Goal: Obtain resource: Download file/media

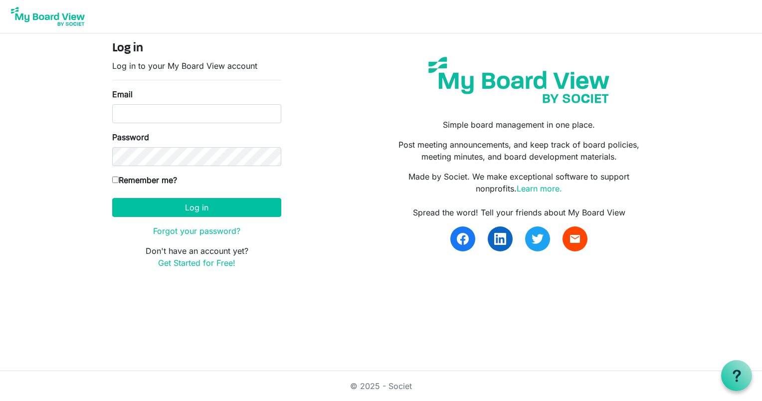
click at [201, 92] on div "Email" at bounding box center [196, 105] width 169 height 35
click at [193, 115] on input "Email" at bounding box center [196, 113] width 169 height 19
click at [168, 102] on div "Email" at bounding box center [196, 105] width 169 height 35
click at [166, 116] on input "Email" at bounding box center [196, 113] width 169 height 19
type input "blchalifax@gmail.com"
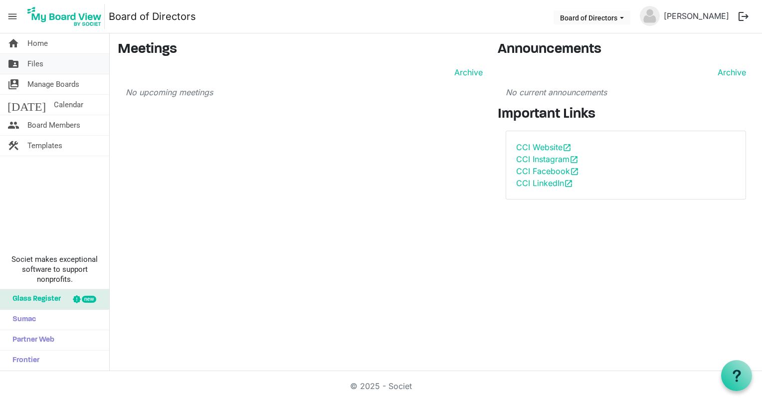
click at [36, 61] on span "Files" at bounding box center [35, 64] width 16 height 20
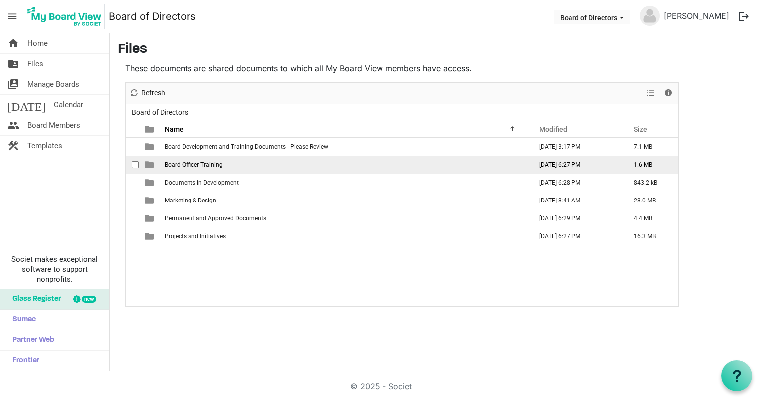
click at [201, 164] on span "Board Officer Training" at bounding box center [194, 164] width 58 height 7
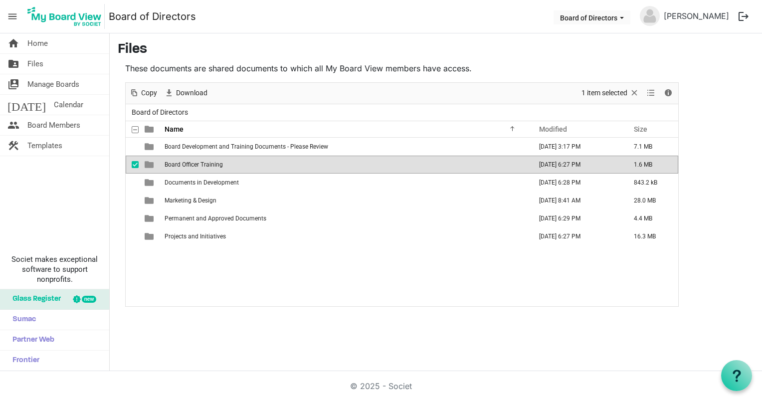
click at [201, 164] on span "Board Officer Training" at bounding box center [194, 164] width 58 height 7
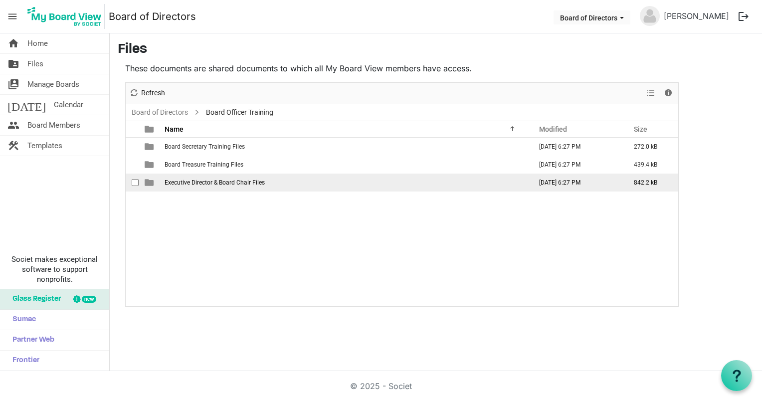
click at [238, 179] on span "Executive Director & Board Chair Files" at bounding box center [215, 182] width 100 height 7
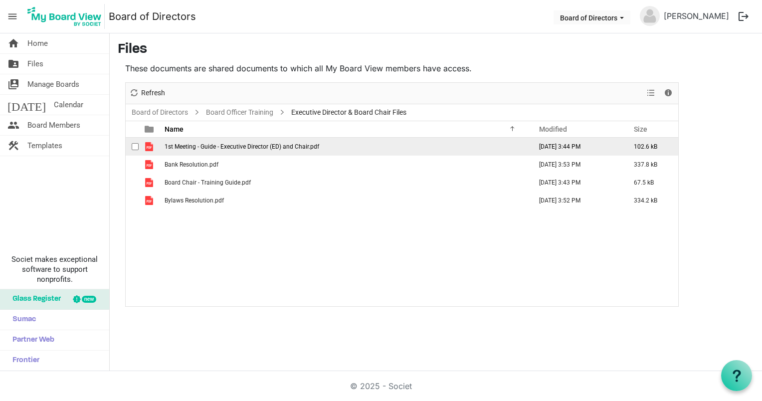
click at [309, 144] on span "1st Meeting - Guide - Executive Director (ED) and Chair.pdf" at bounding box center [242, 146] width 155 height 7
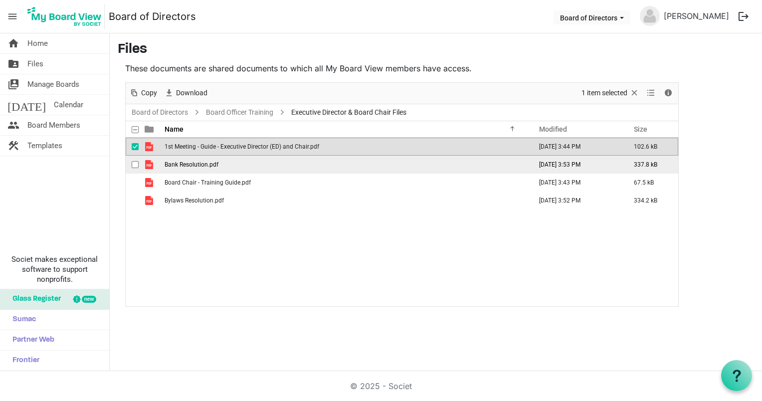
click at [191, 167] on span "Bank Resolution.pdf" at bounding box center [192, 164] width 54 height 7
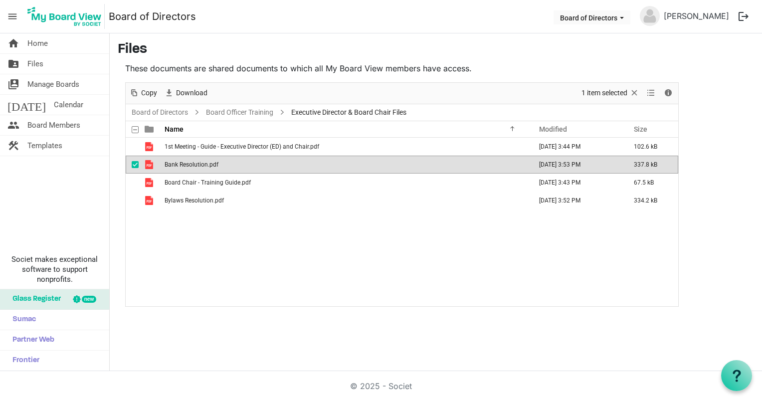
click at [191, 167] on span "Bank Resolution.pdf" at bounding box center [192, 164] width 54 height 7
click at [443, 237] on div "1st Meeting - Guide - Executive Director (ED) and Chair.pdf September 15, 2025 …" at bounding box center [402, 222] width 552 height 168
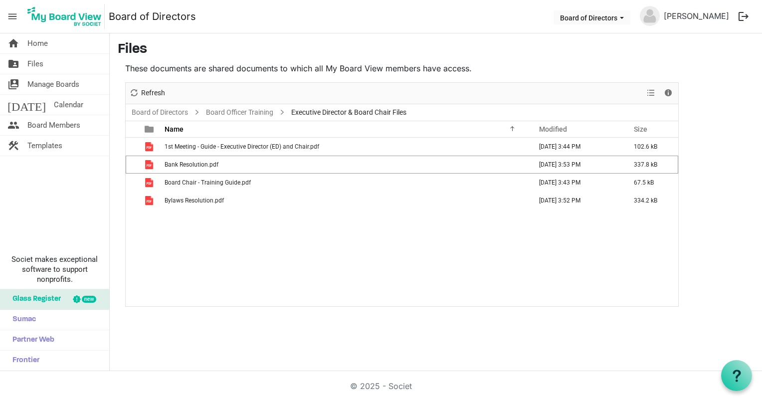
click at [721, 136] on main "Files These documents are shared documents to which all My Board View members h…" at bounding box center [436, 173] width 652 height 281
drag, startPoint x: 253, startPoint y: 248, endPoint x: 254, endPoint y: 215, distance: 33.4
click at [254, 215] on div "1st Meeting - Guide - Executive Director (ED) and Chair.pdf September 15, 2025 …" at bounding box center [402, 222] width 552 height 168
click at [235, 253] on div "1st Meeting - Guide - Executive Director (ED) and Chair.pdf September 15, 2025 …" at bounding box center [402, 222] width 552 height 168
click at [245, 271] on div "1st Meeting - Guide - Executive Director (ED) and Chair.pdf September 15, 2025 …" at bounding box center [402, 222] width 552 height 168
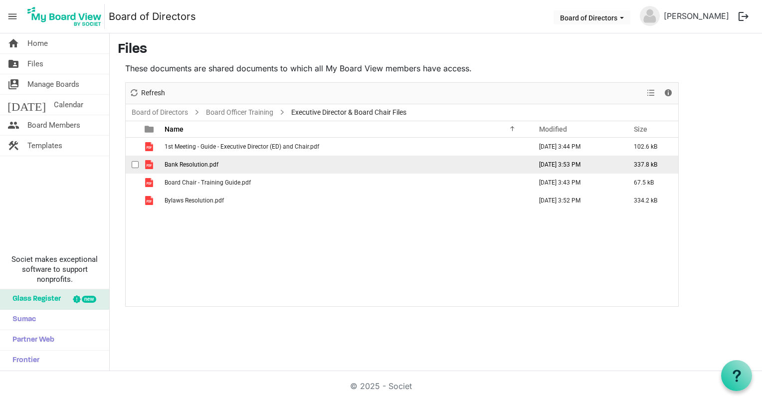
click at [206, 164] on span "Bank Resolution.pdf" at bounding box center [192, 164] width 54 height 7
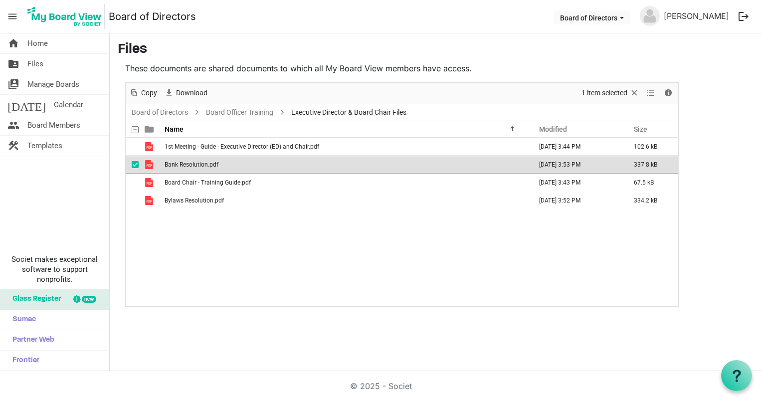
click at [206, 164] on span "Bank Resolution.pdf" at bounding box center [192, 164] width 54 height 7
click at [347, 269] on div "1st Meeting - Guide - Executive Director (ED) and Chair.pdf September 15, 2025 …" at bounding box center [402, 222] width 552 height 168
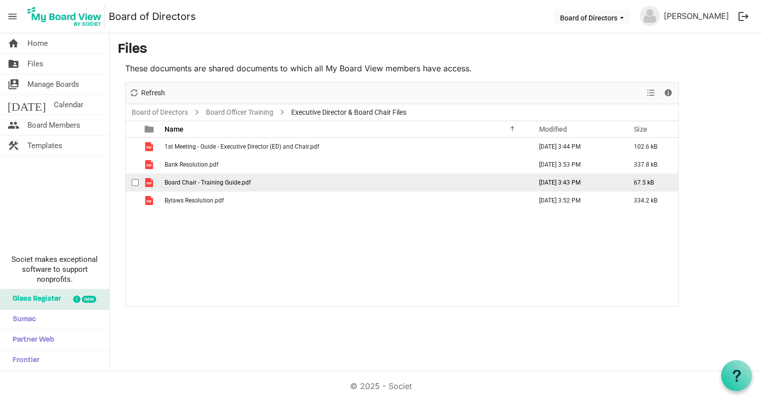
click at [219, 180] on span "Board Chair - Training Guide.pdf" at bounding box center [208, 182] width 86 height 7
